Goal: Task Accomplishment & Management: Manage account settings

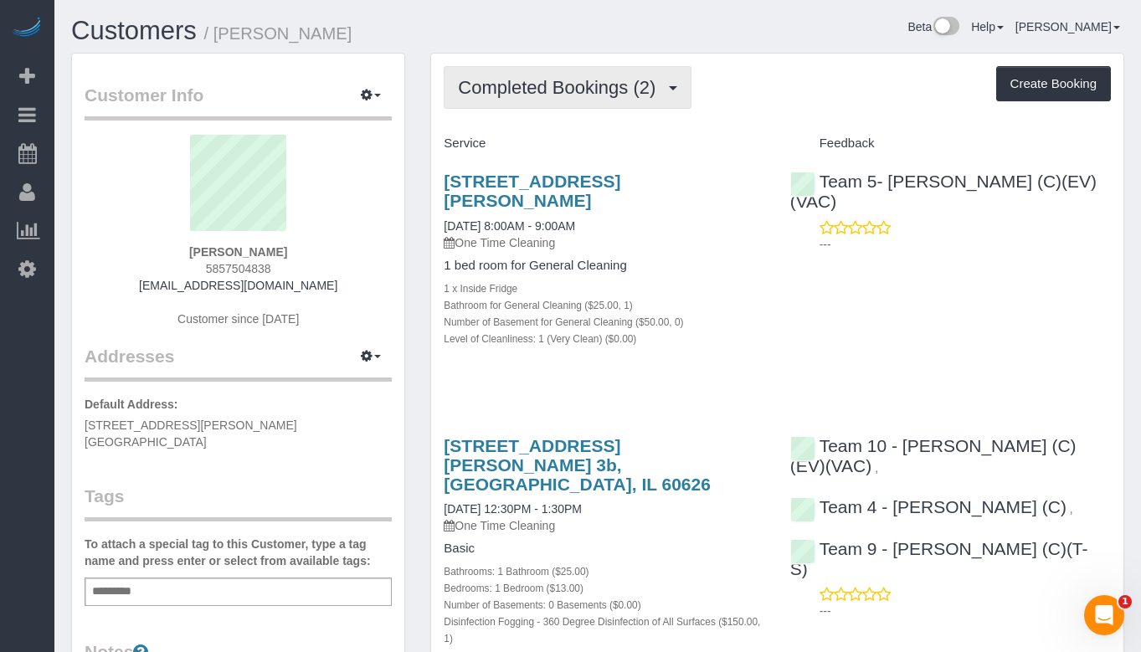
click at [610, 74] on button "Completed Bookings (2)" at bounding box center [568, 87] width 248 height 43
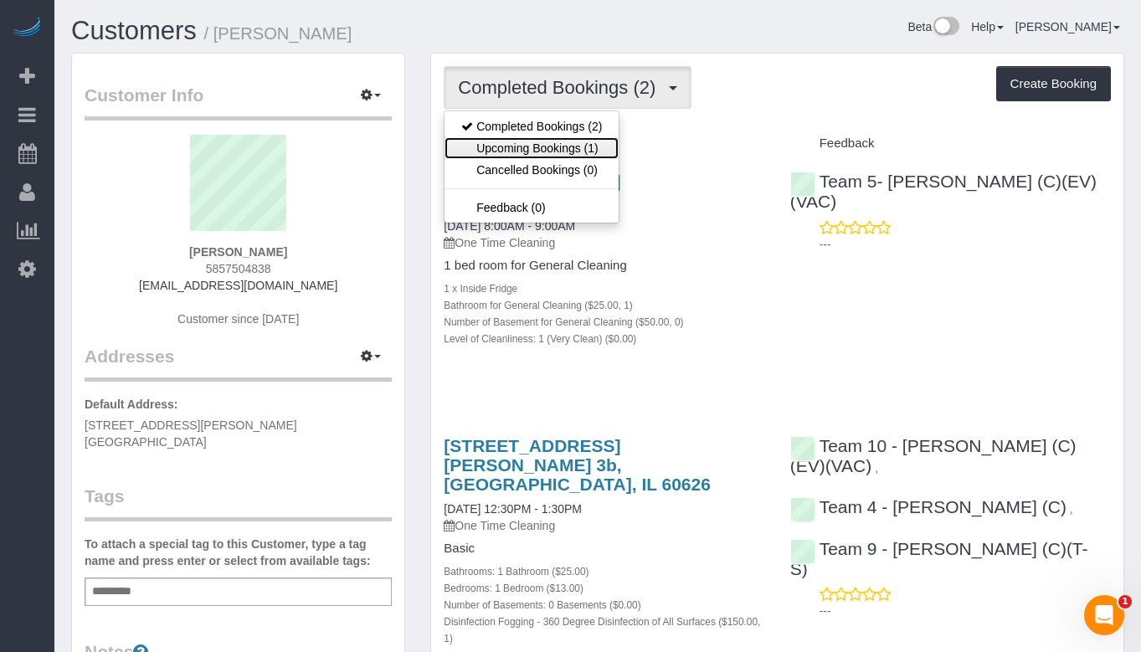
click at [589, 149] on link "Upcoming Bookings (1)" at bounding box center [532, 148] width 174 height 22
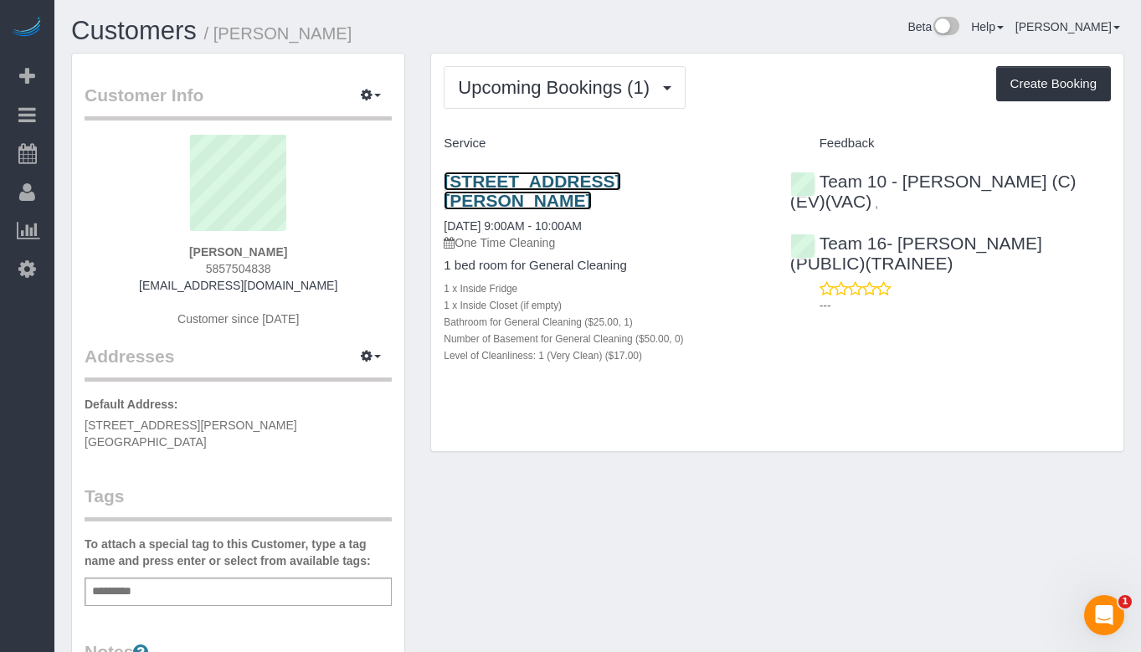
click at [583, 178] on link "6960 N Sheridan Rd, Apt 3b, Chicago, IL 60626" at bounding box center [532, 191] width 177 height 39
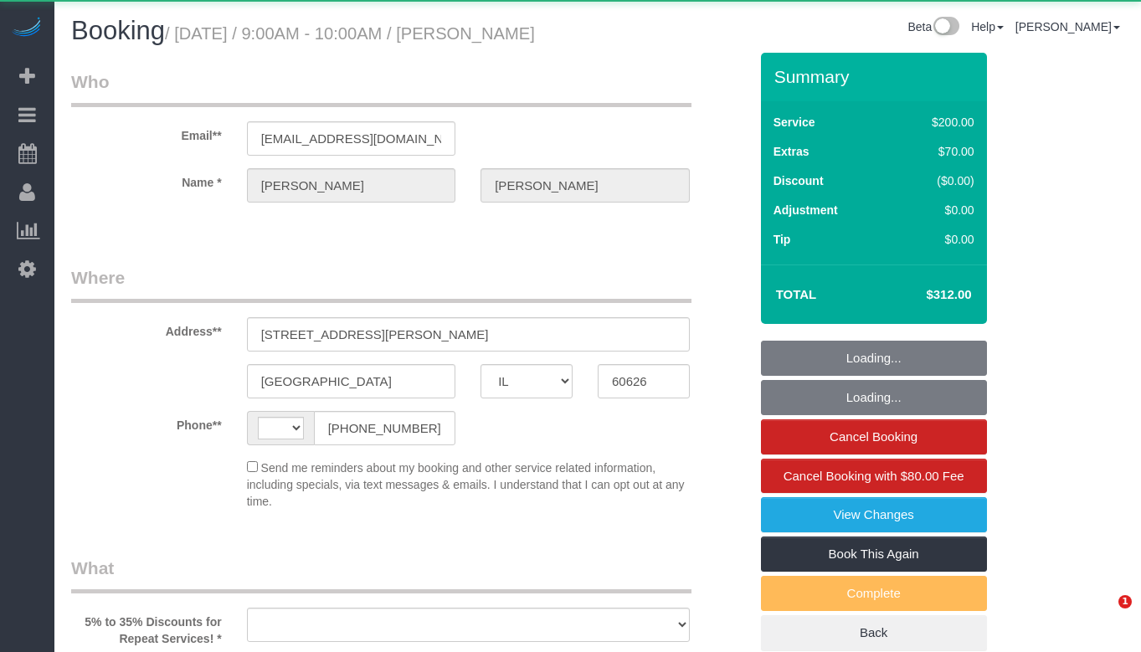
select select "IL"
select select "string:[GEOGRAPHIC_DATA]"
select select "object:588"
select select "number:1"
select select "number:63"
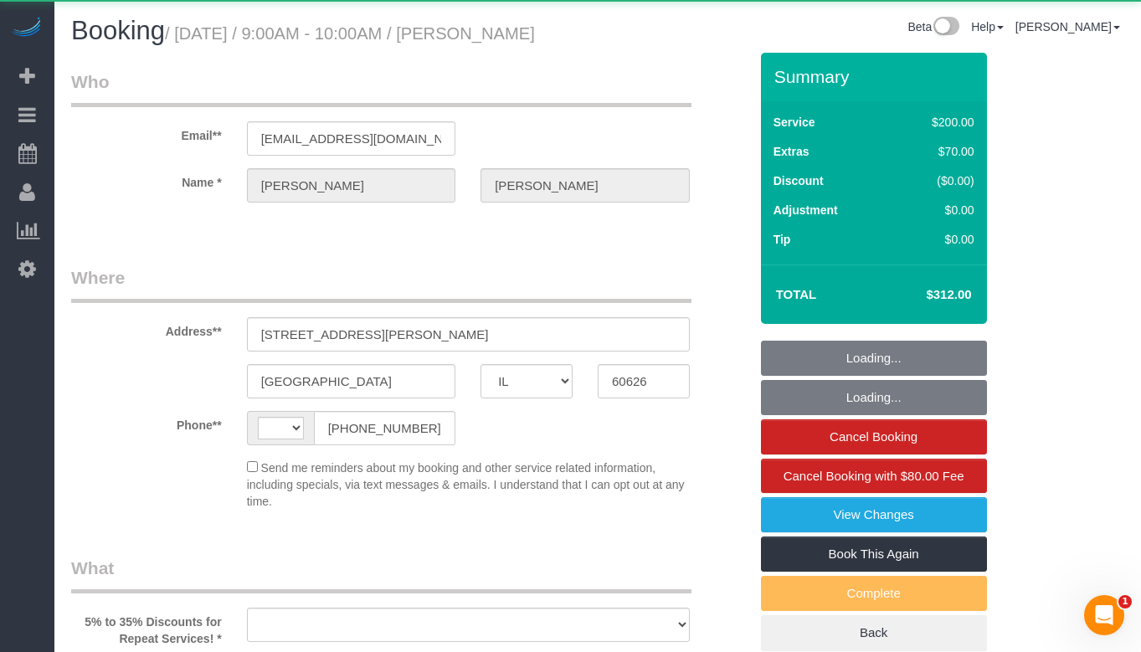
select select "number:139"
select select "number:106"
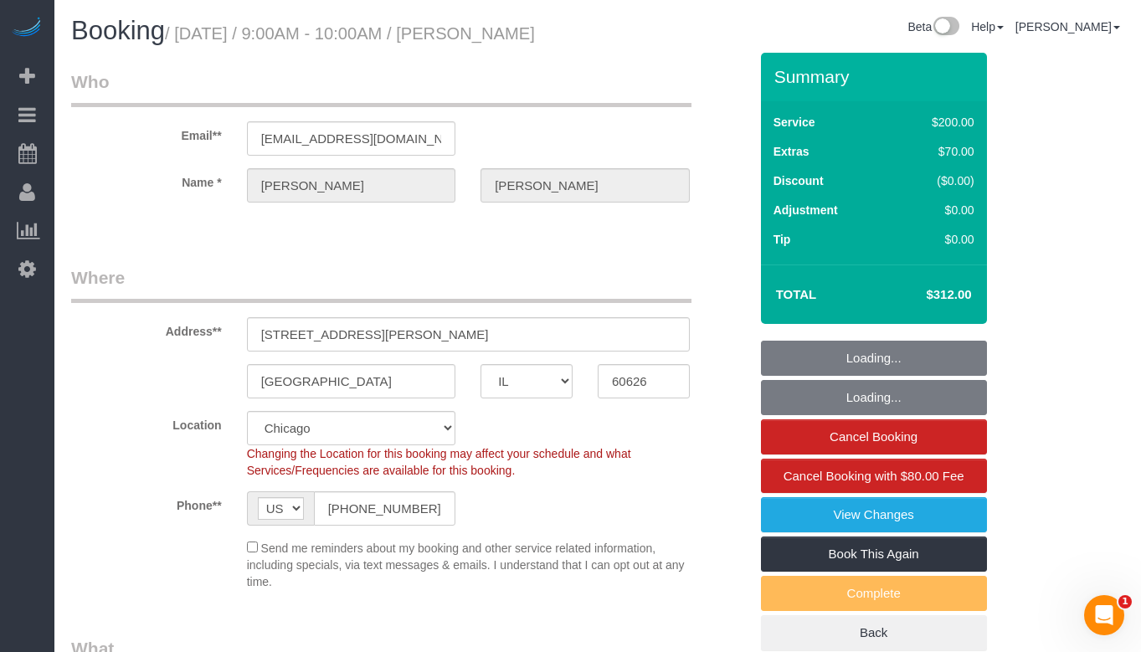
select select "object:962"
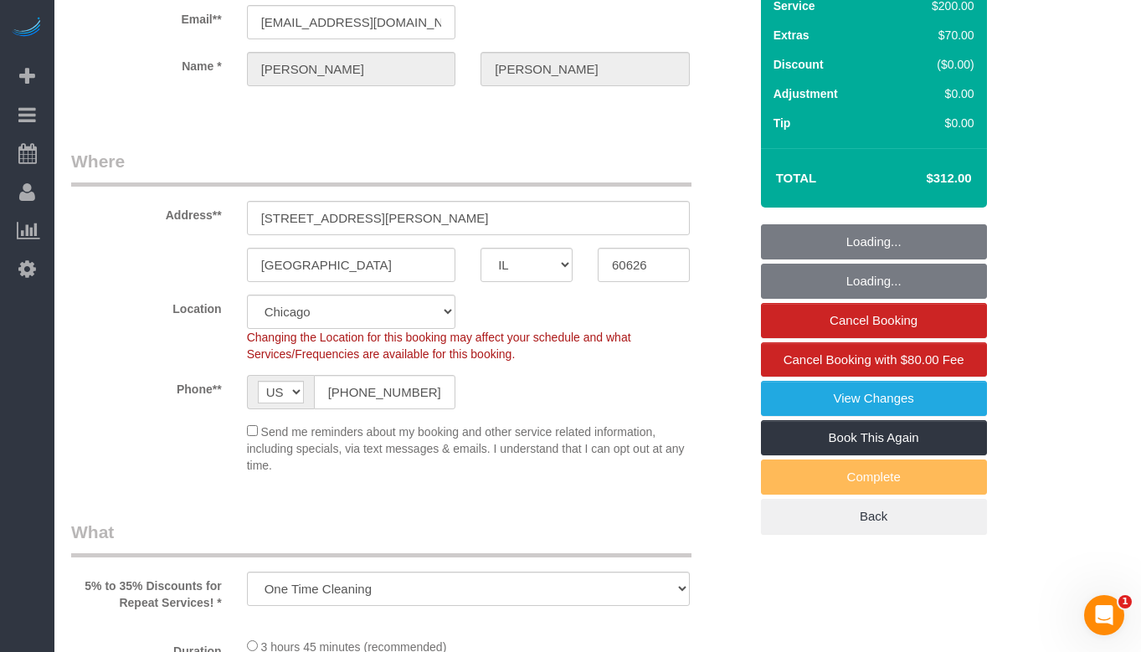
select select "512"
select select "spot1"
